Goal: Task Accomplishment & Management: Manage account settings

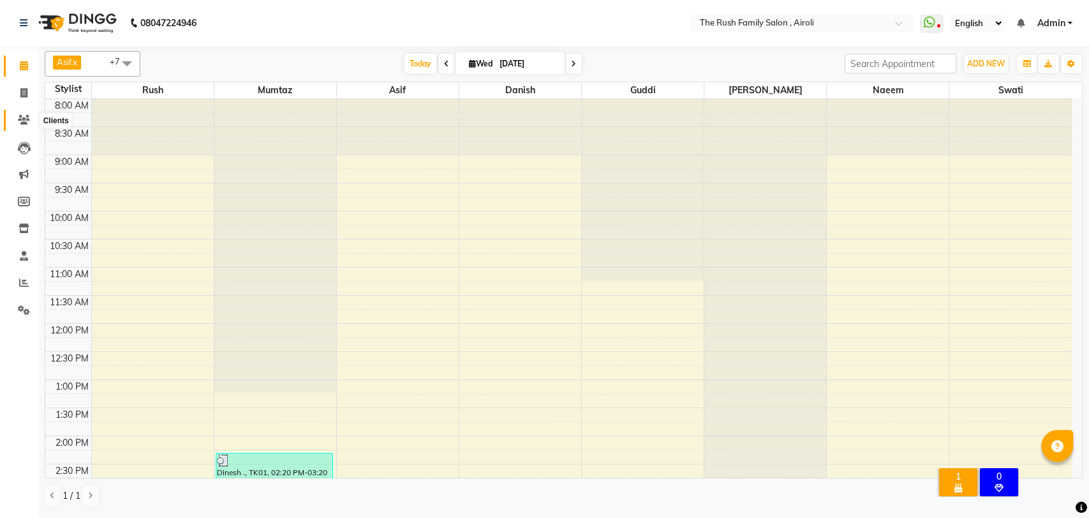
click at [22, 117] on icon at bounding box center [24, 120] width 12 height 10
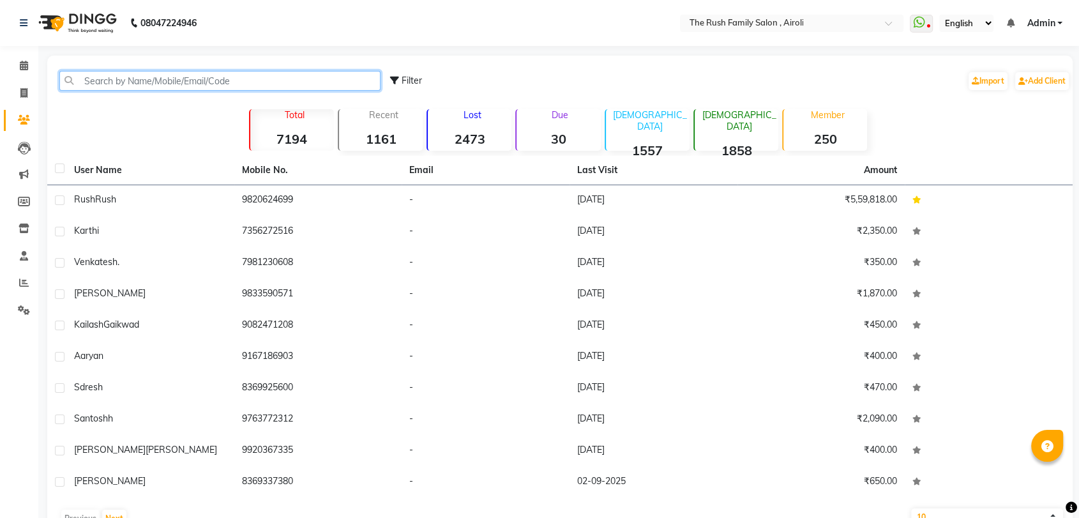
click at [146, 84] on input "text" at bounding box center [219, 81] width 321 height 20
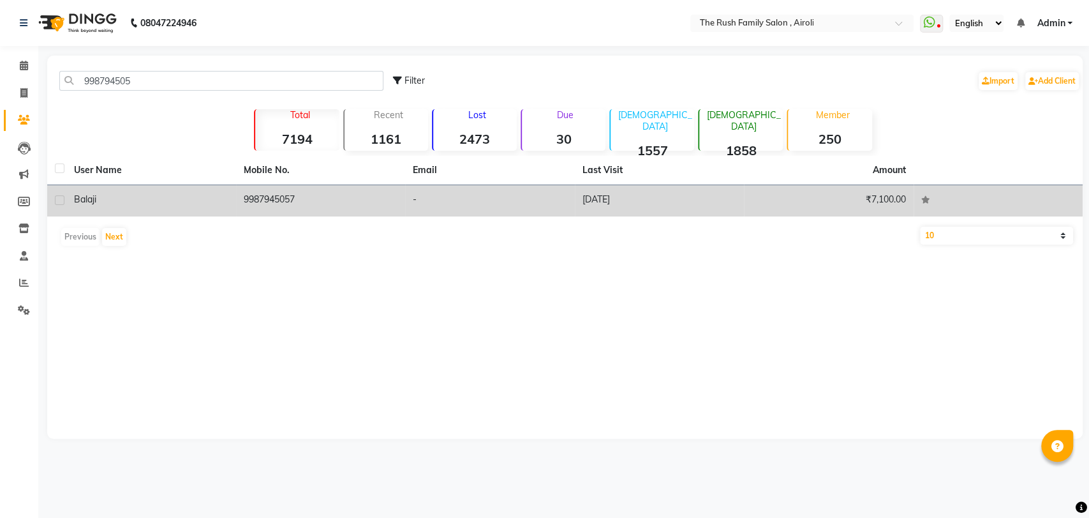
click at [255, 201] on td "9987945057" at bounding box center [321, 200] width 170 height 31
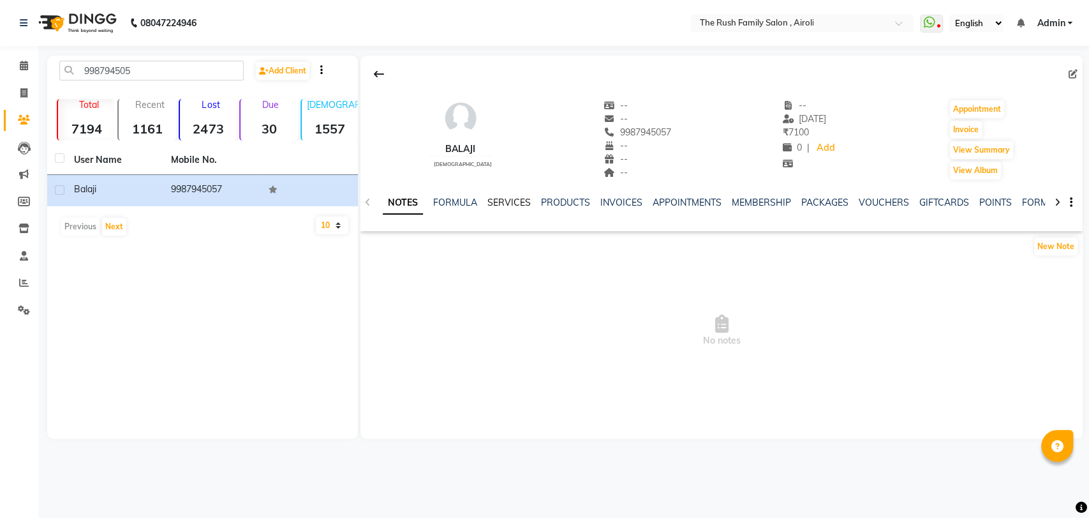
click at [516, 202] on link "SERVICES" at bounding box center [509, 202] width 43 height 11
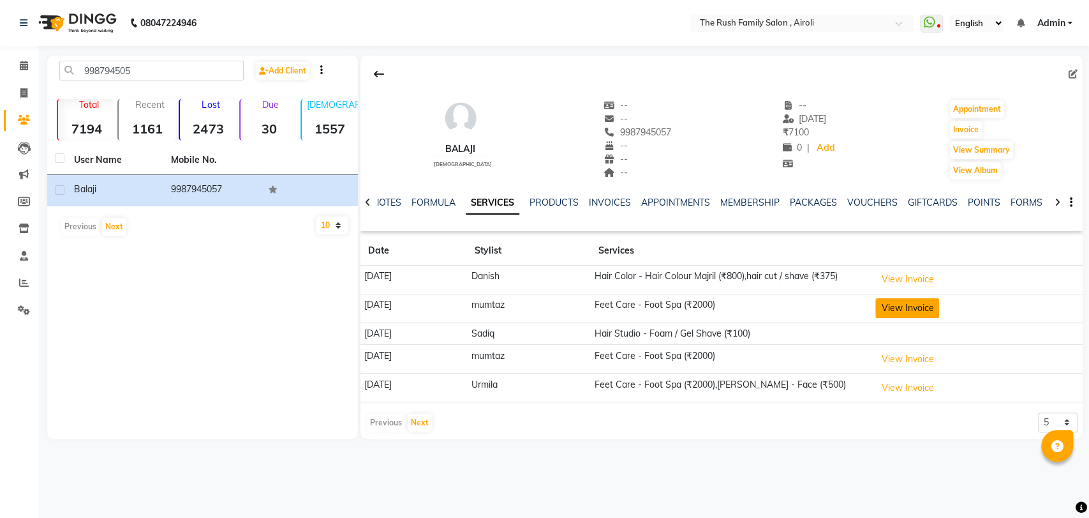
click at [910, 303] on button "View Invoice" at bounding box center [908, 308] width 64 height 20
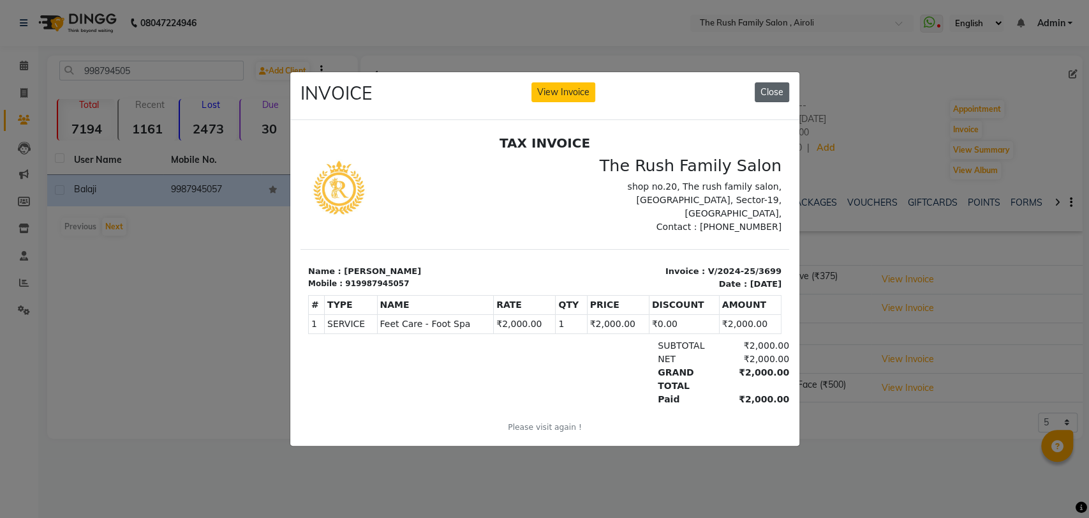
click at [775, 82] on button "Close" at bounding box center [772, 92] width 34 height 20
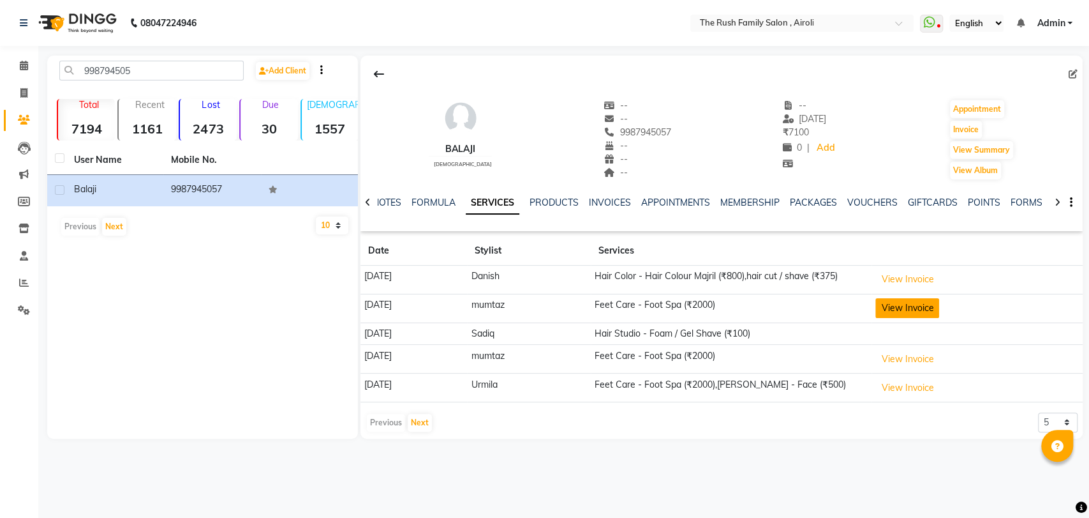
click at [928, 303] on button "View Invoice" at bounding box center [908, 308] width 64 height 20
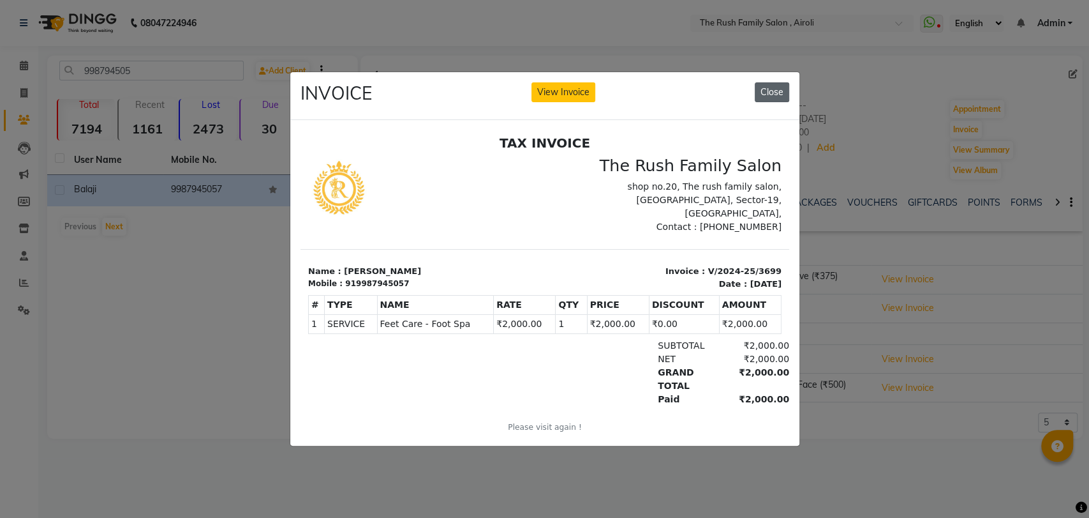
click at [772, 86] on button "Close" at bounding box center [772, 92] width 34 height 20
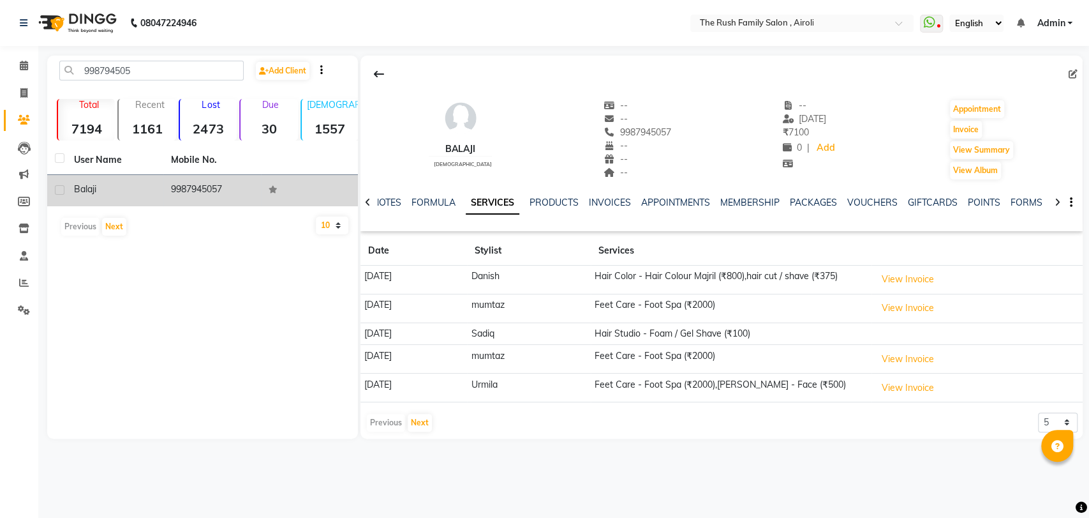
click at [225, 185] on td "9987945057" at bounding box center [211, 190] width 97 height 31
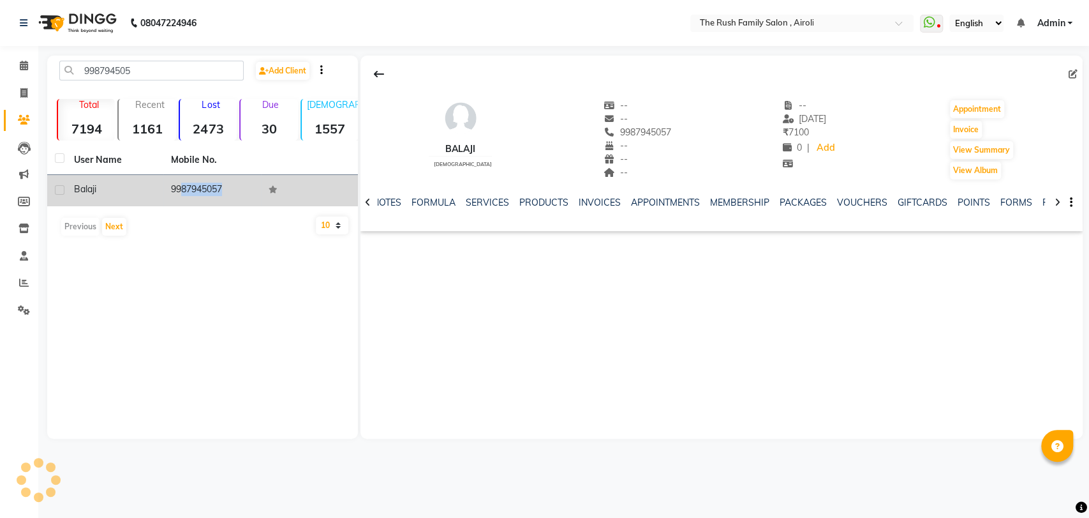
click at [225, 185] on td "9987945057" at bounding box center [211, 190] width 97 height 31
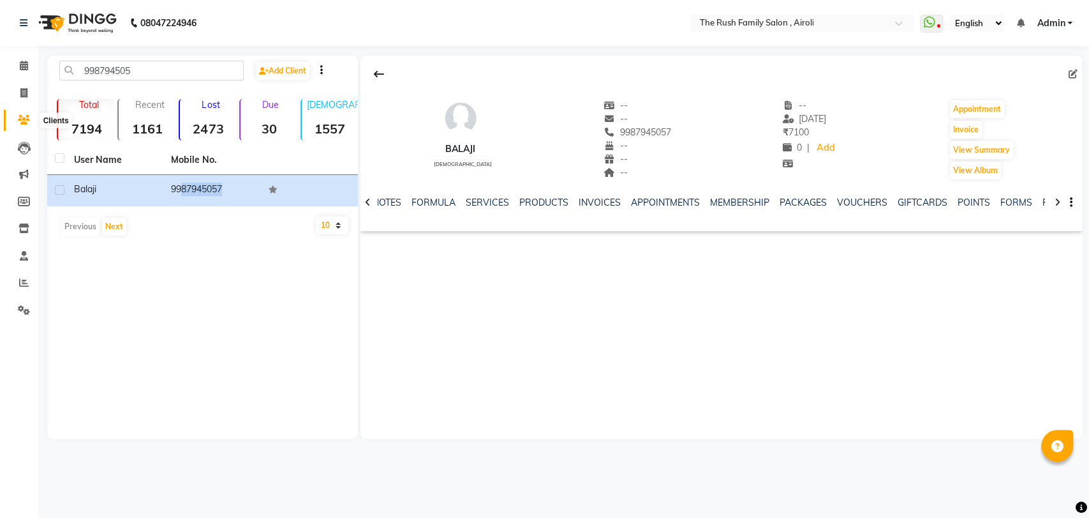
click at [24, 121] on icon at bounding box center [24, 120] width 12 height 10
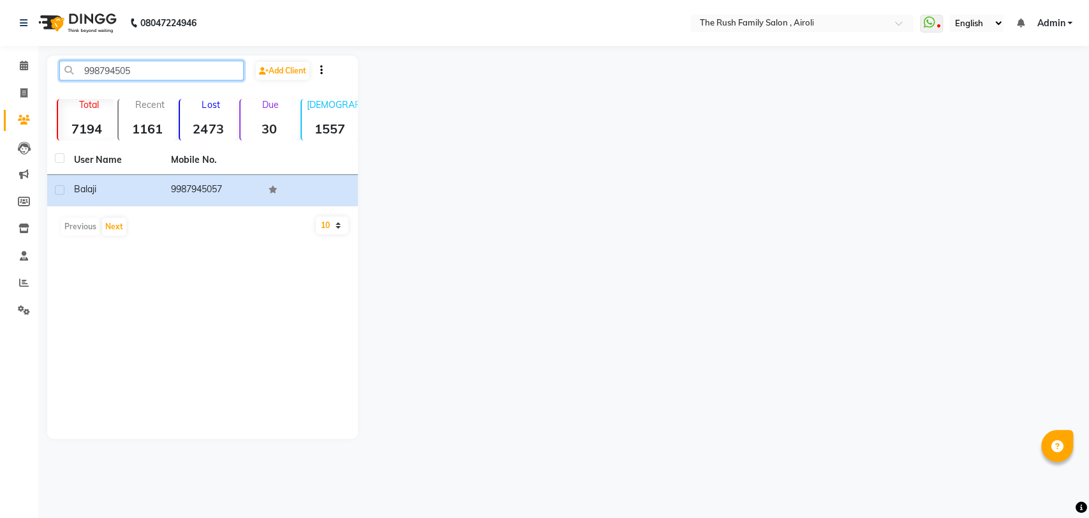
click at [147, 72] on input "998794505" at bounding box center [151, 71] width 184 height 20
type input "9"
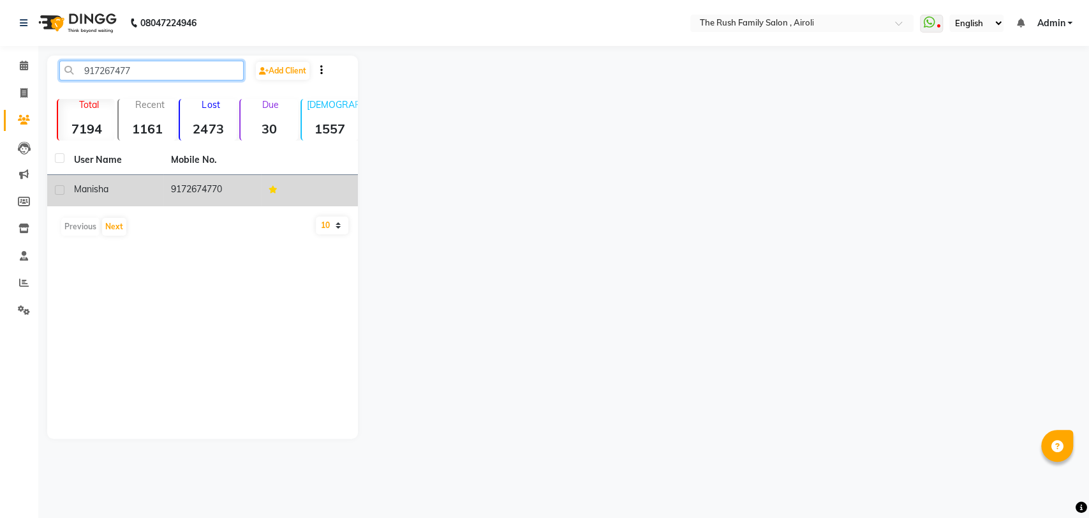
type input "917267477"
click at [206, 189] on td "9172674770" at bounding box center [211, 190] width 97 height 31
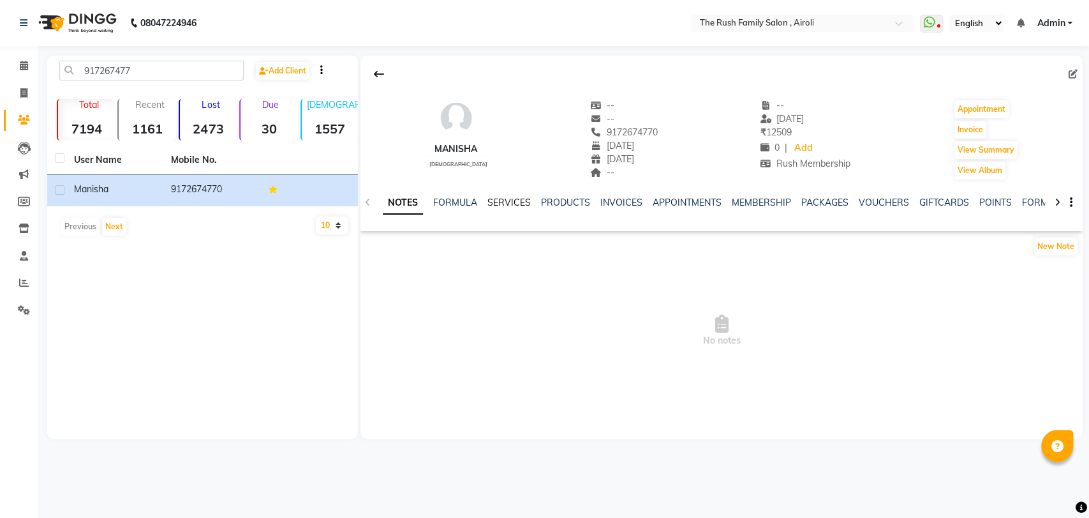
click at [509, 204] on link "SERVICES" at bounding box center [509, 202] width 43 height 11
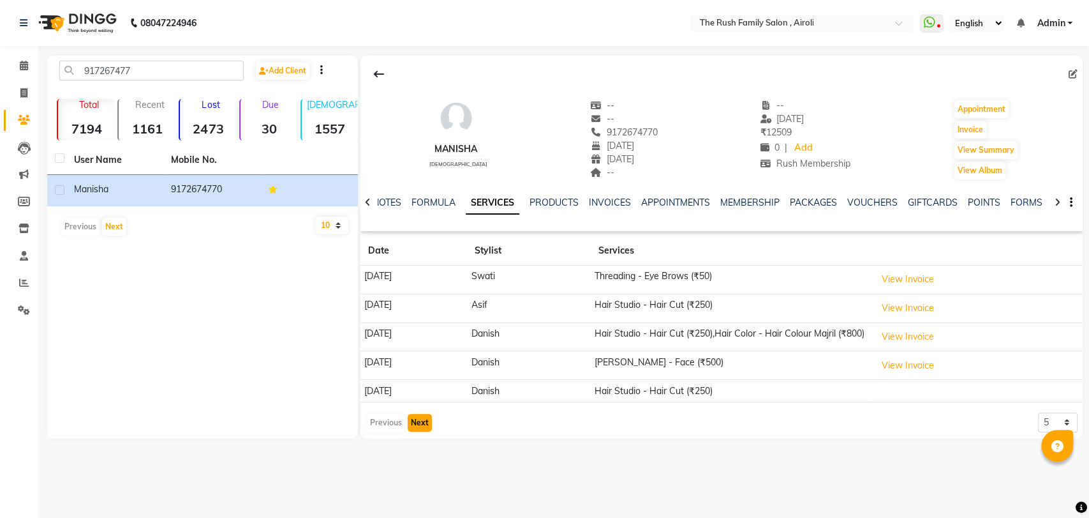
click at [422, 431] on button "Next" at bounding box center [420, 423] width 24 height 18
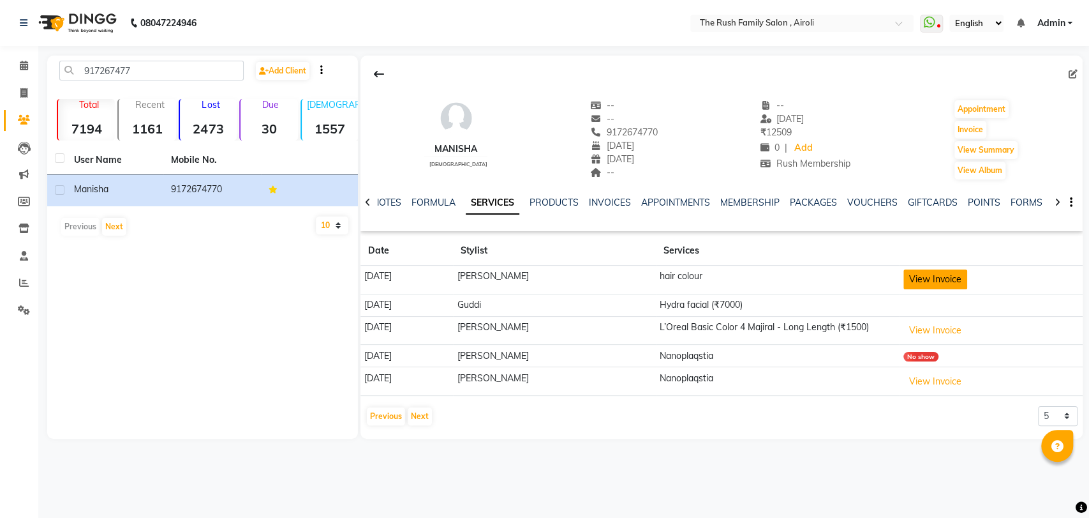
click at [918, 276] on button "View Invoice" at bounding box center [936, 279] width 64 height 20
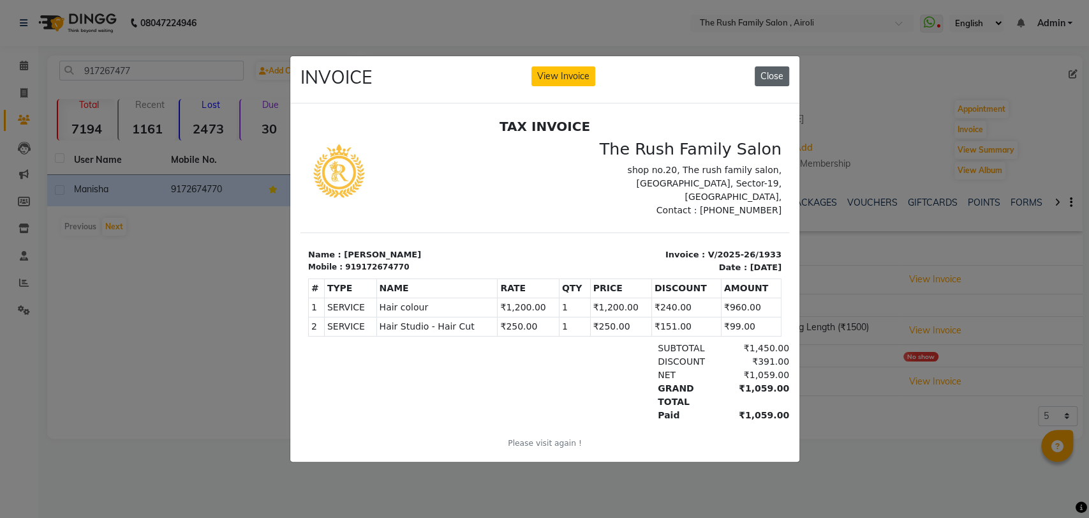
click at [766, 71] on button "Close" at bounding box center [772, 76] width 34 height 20
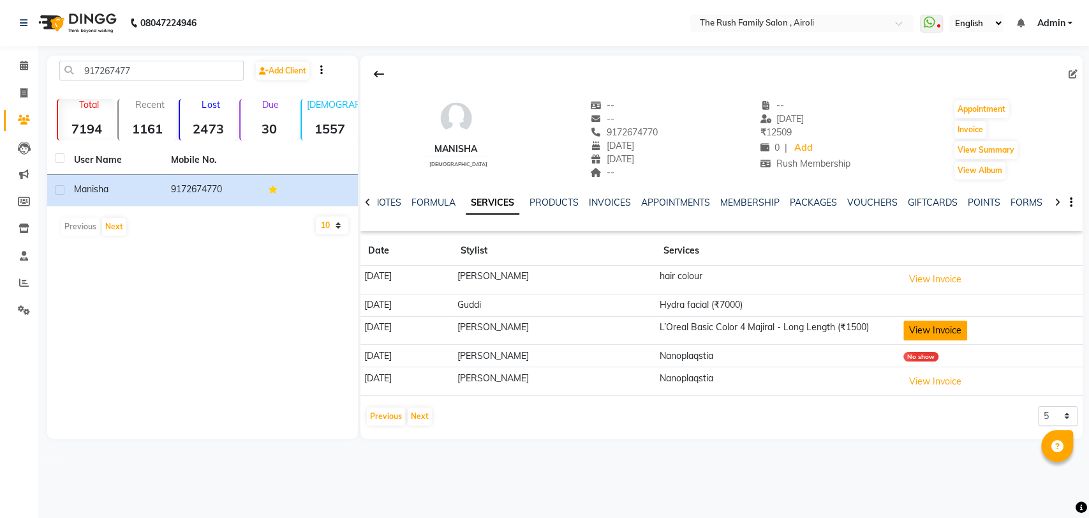
click at [922, 322] on button "View Invoice" at bounding box center [936, 330] width 64 height 20
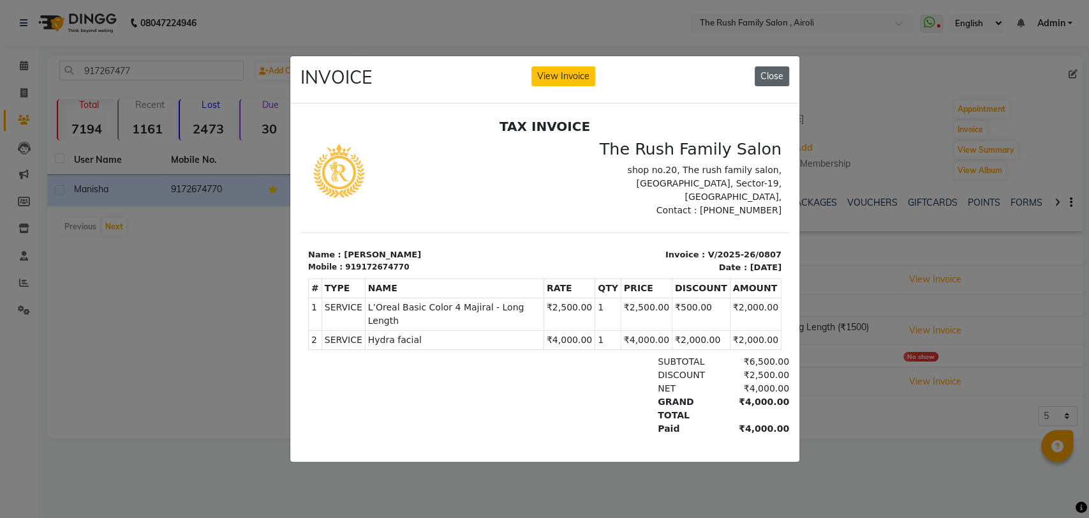
click at [769, 66] on button "Close" at bounding box center [772, 76] width 34 height 20
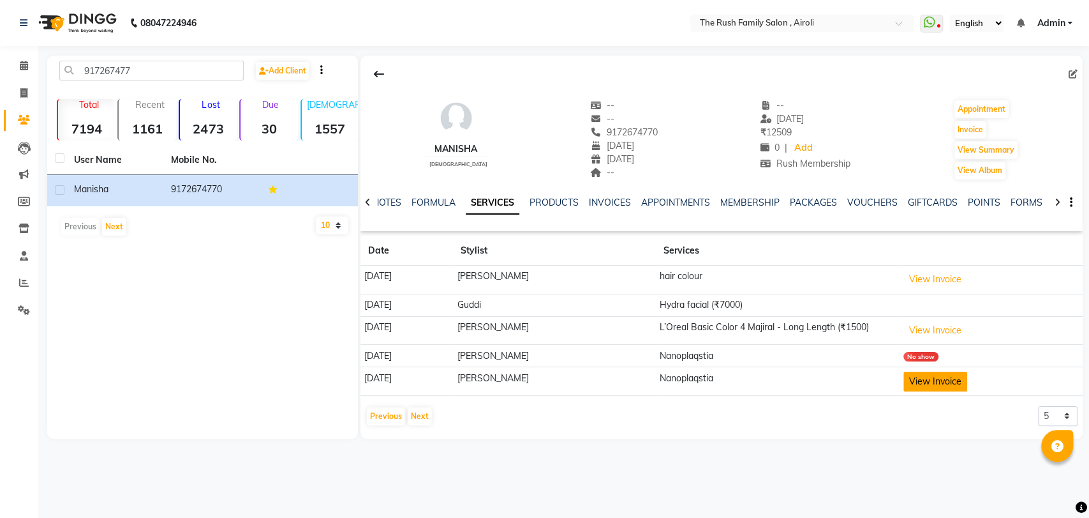
click at [922, 380] on button "View Invoice" at bounding box center [936, 381] width 64 height 20
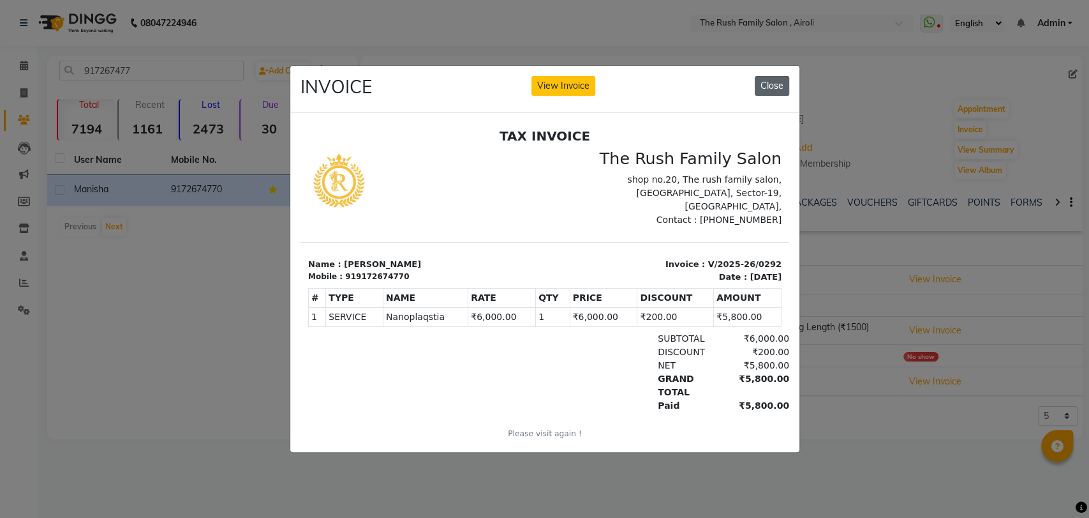
click at [770, 76] on button "Close" at bounding box center [772, 86] width 34 height 20
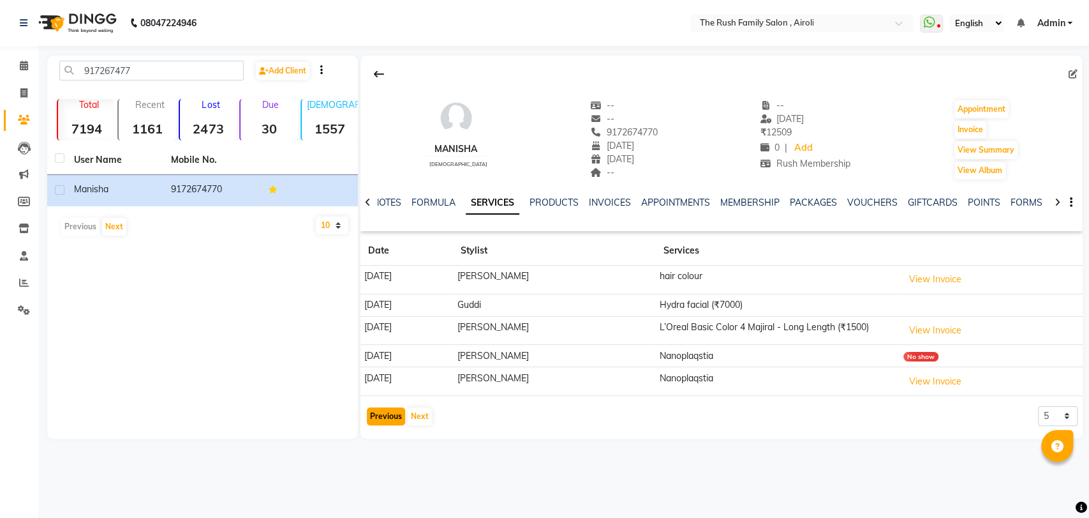
click at [373, 419] on button "Previous" at bounding box center [386, 416] width 38 height 18
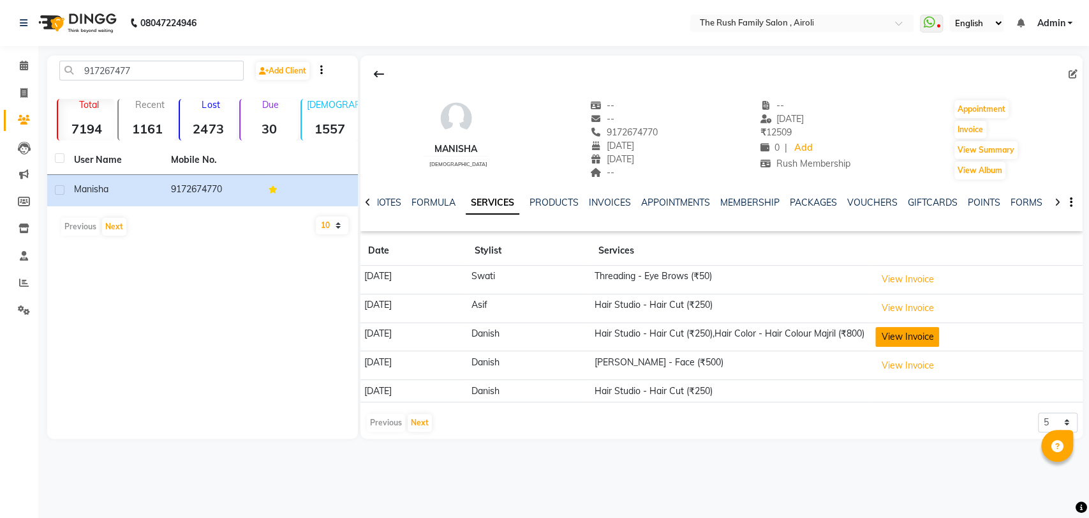
click at [929, 333] on button "View Invoice" at bounding box center [908, 337] width 64 height 20
